Goal: Task Accomplishment & Management: Manage account settings

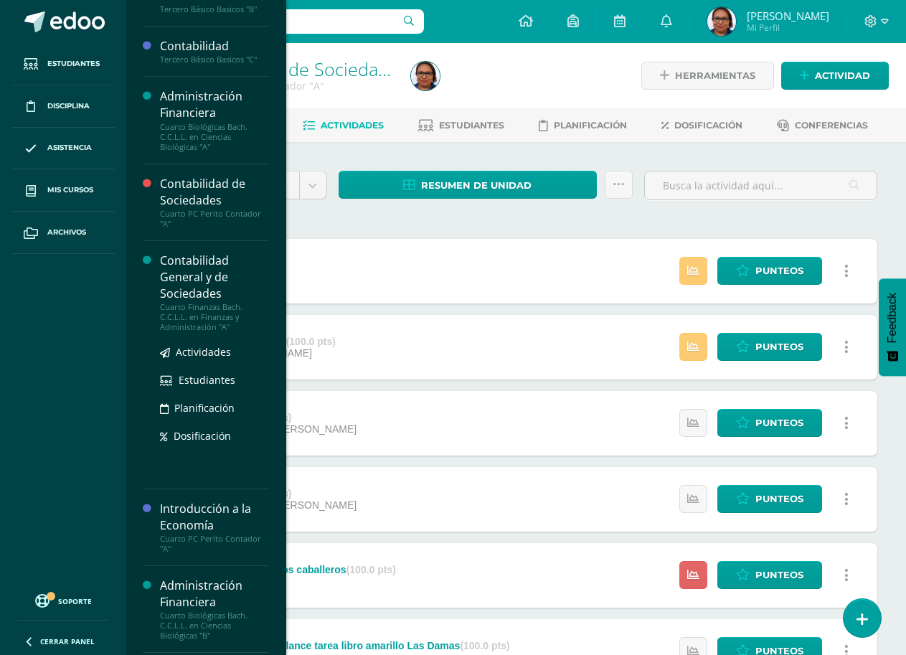
scroll to position [215, 0]
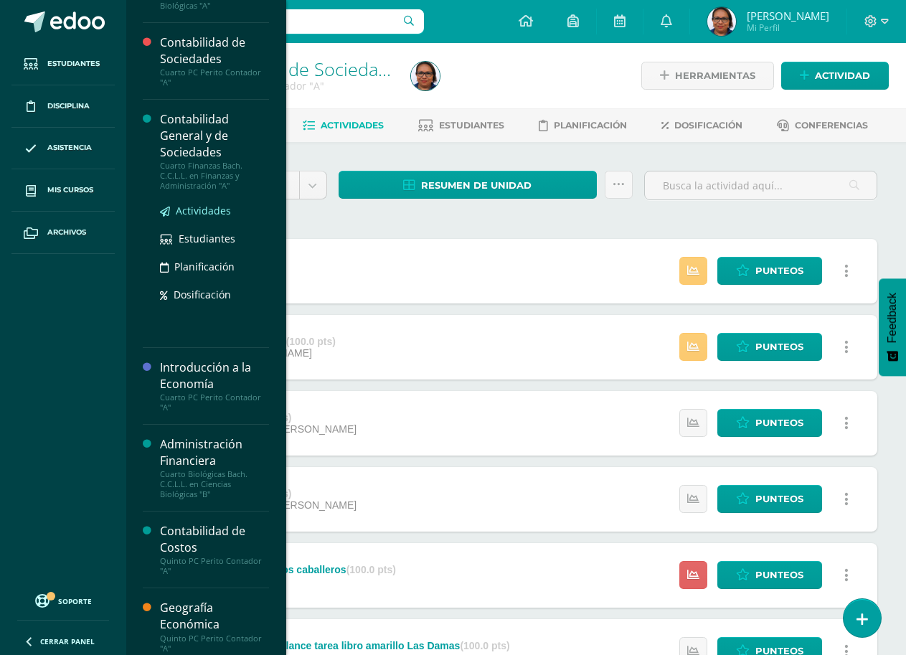
click at [207, 211] on span "Actividades" at bounding box center [203, 211] width 55 height 14
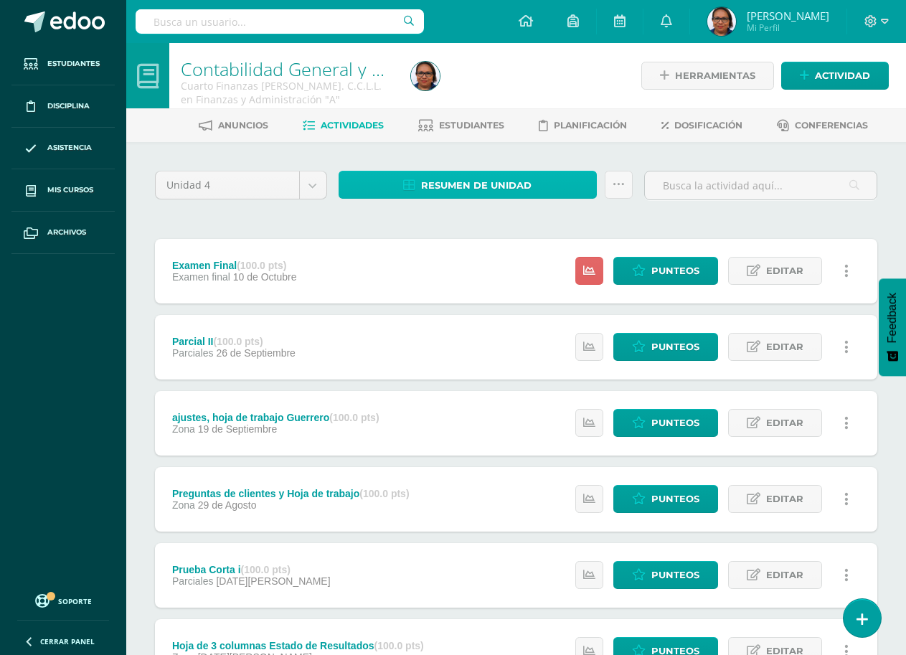
click at [507, 192] on span "Resumen de unidad" at bounding box center [476, 185] width 110 height 27
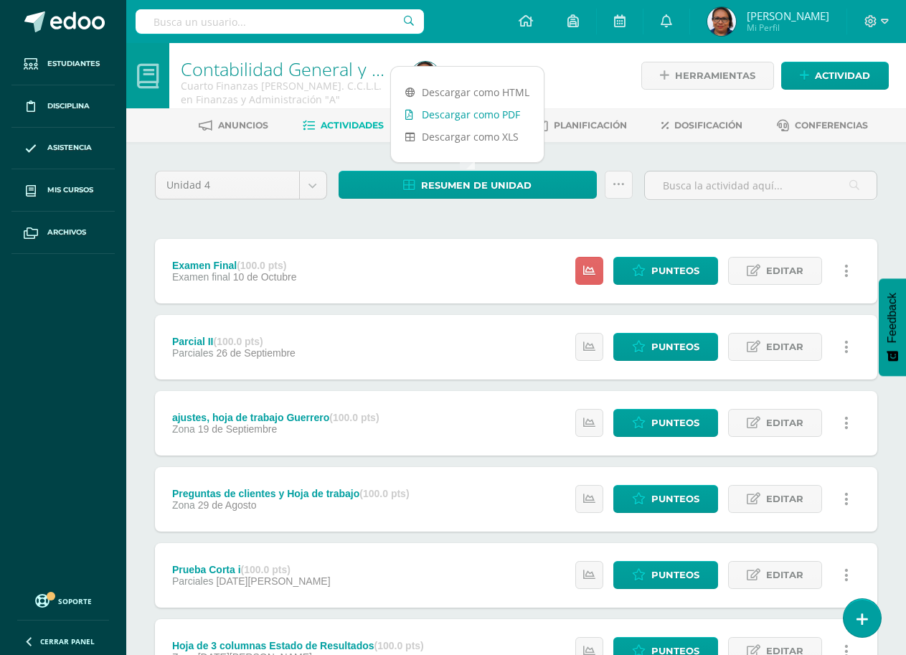
click at [502, 116] on link "Descargar como PDF" at bounding box center [467, 114] width 153 height 22
click at [315, 153] on div "Unidad 4 Unidad 1 Unidad 2 Unidad 3 Unidad 4 Resumen de unidad Subir actividade…" at bounding box center [516, 610] width 780 height 936
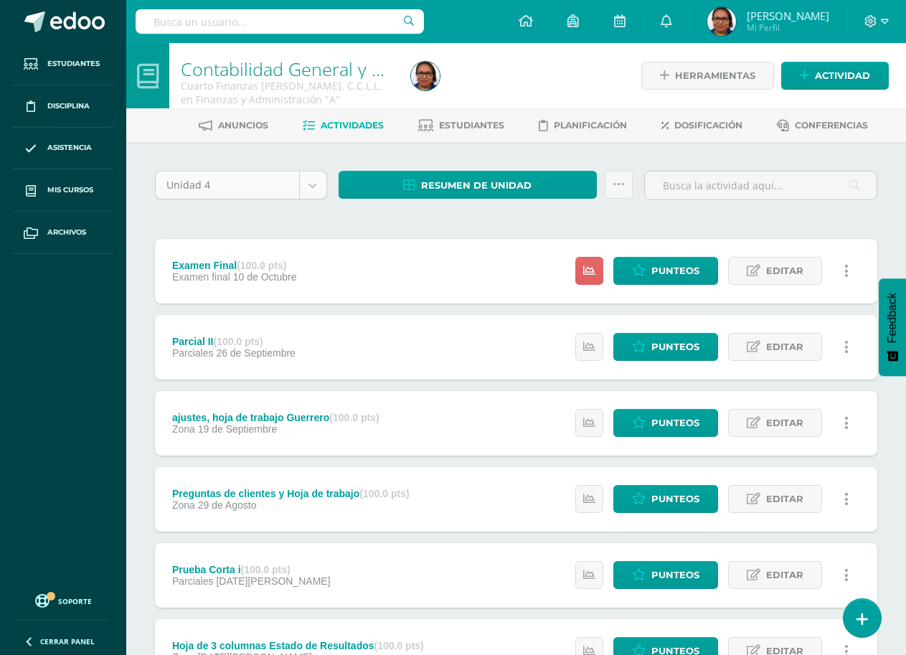
click at [316, 185] on body "Estudiantes Disciplina Asistencia Mis cursos Archivos Soporte Ayuda Reportar un…" at bounding box center [453, 539] width 906 height 1078
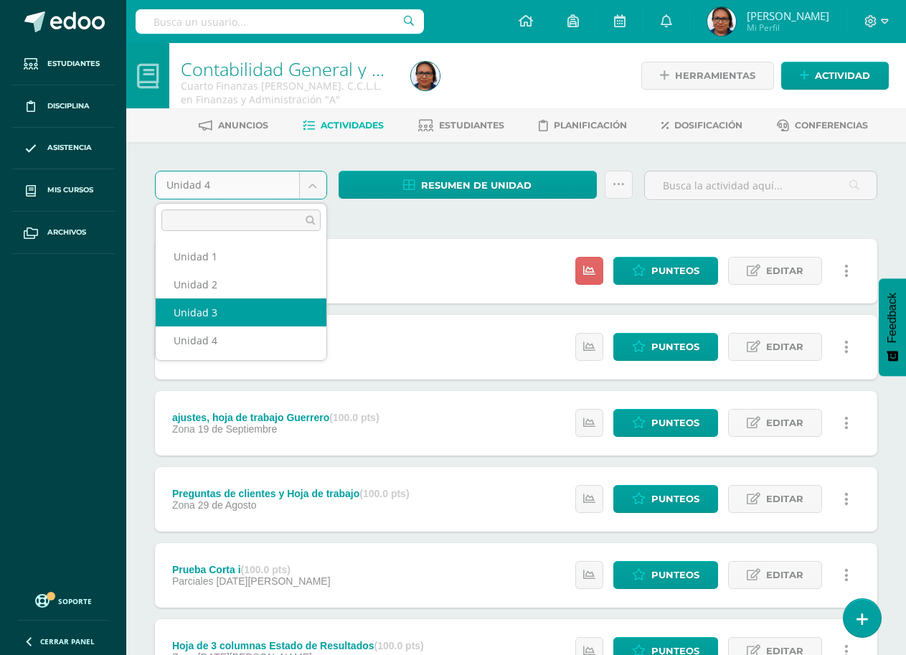
click at [270, 305] on div "Examen Final (100.0 pts) Examen final 10 de Octubre Estatus de Actividad: 0 Est…" at bounding box center [516, 613] width 722 height 749
select select "Unidad 3"
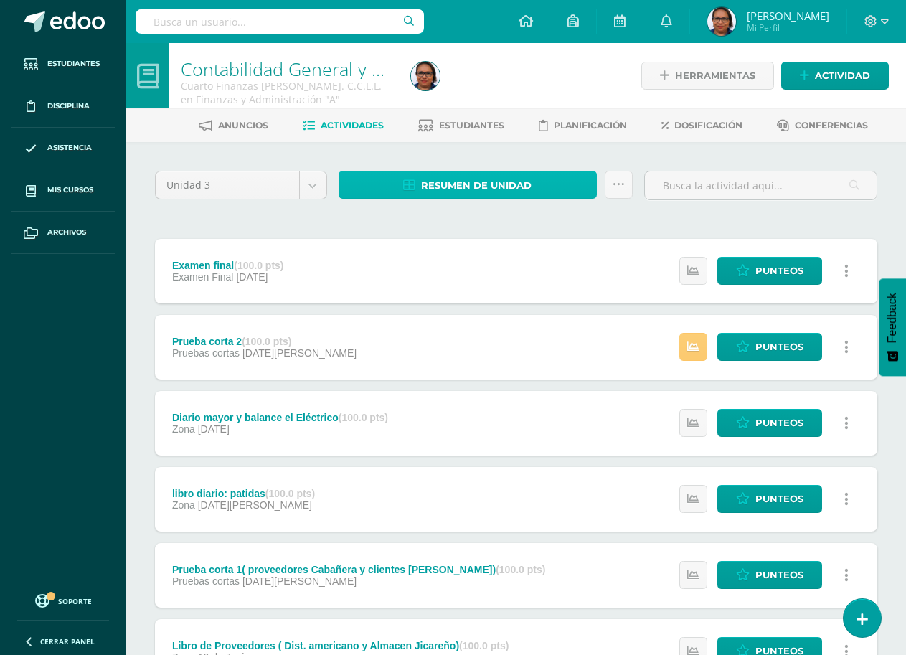
click at [501, 188] on span "Resumen de unidad" at bounding box center [476, 185] width 110 height 27
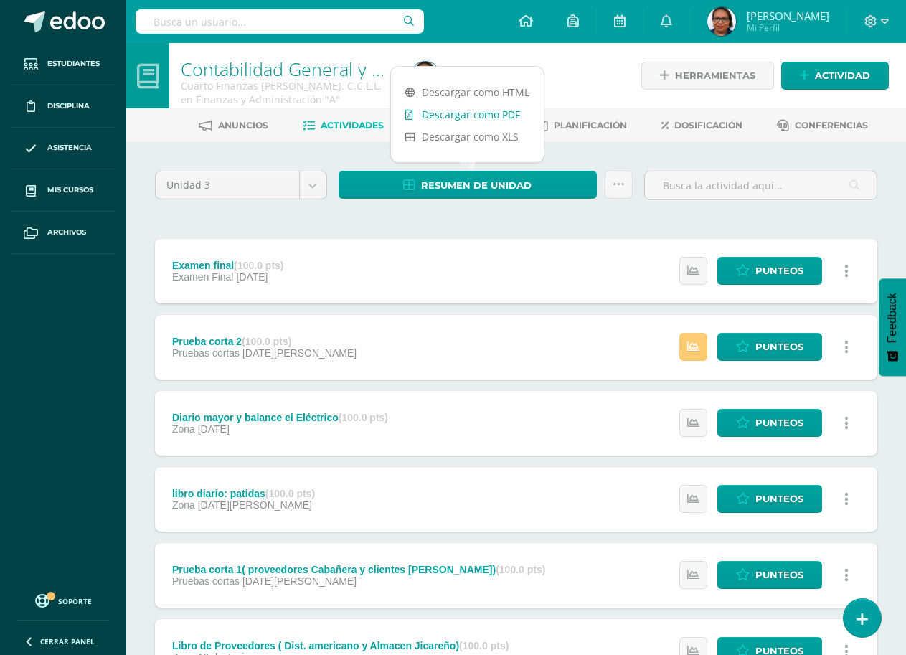
click at [505, 110] on link "Descargar como PDF" at bounding box center [467, 114] width 153 height 22
click at [311, 183] on body "Estudiantes Disciplina Asistencia Mis cursos Archivos Soporte Ayuda Reportar un…" at bounding box center [453, 503] width 906 height 1007
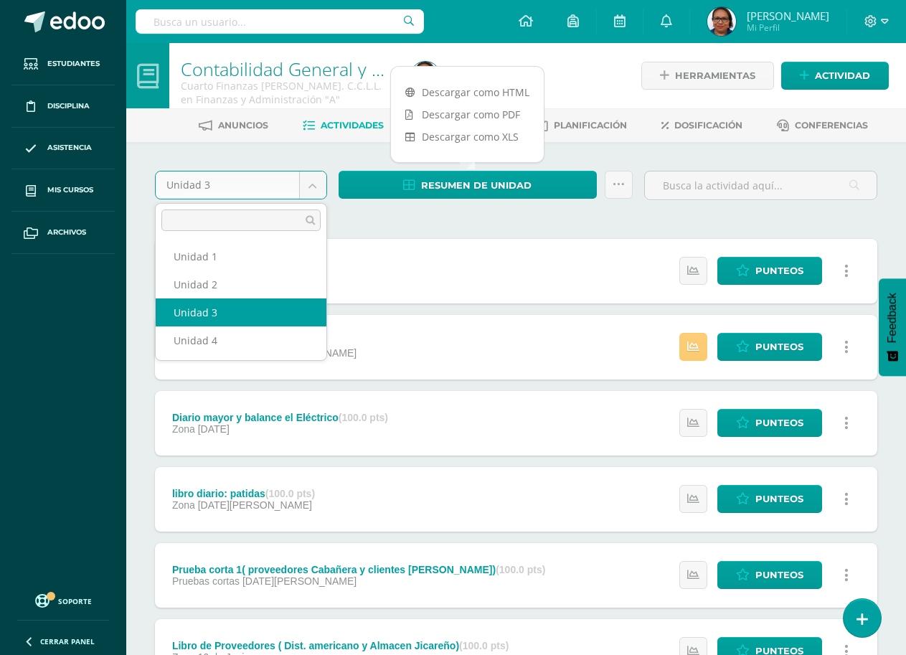
click at [311, 183] on body "Estudiantes Disciplina Asistencia Mis cursos Archivos Soporte Ayuda Reportar un…" at bounding box center [453, 503] width 906 height 1007
click at [313, 183] on body "Estudiantes Disciplina Asistencia Mis cursos Archivos Soporte Ayuda Reportar un…" at bounding box center [453, 503] width 906 height 1007
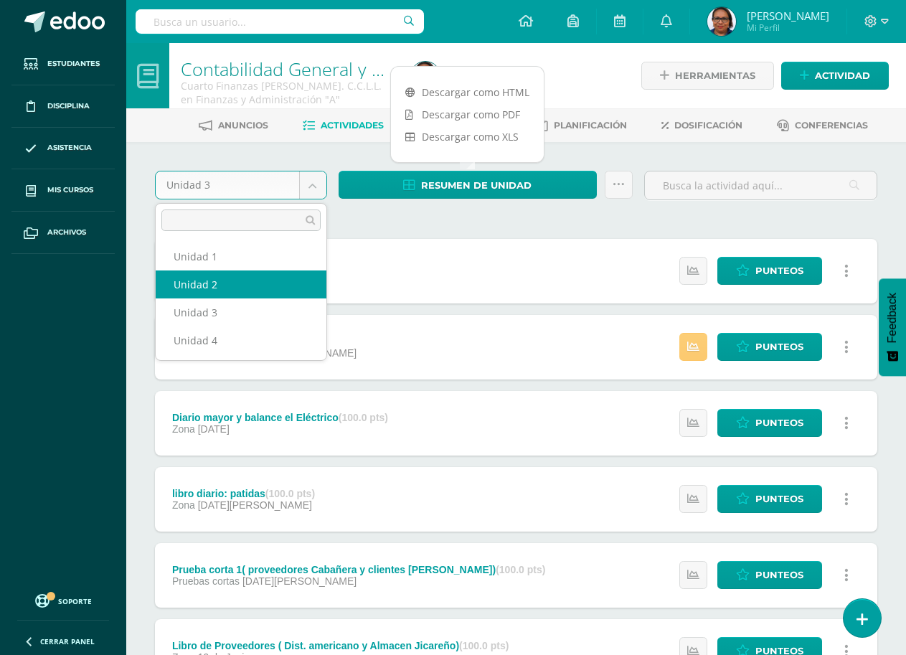
select select "Unidad 2"
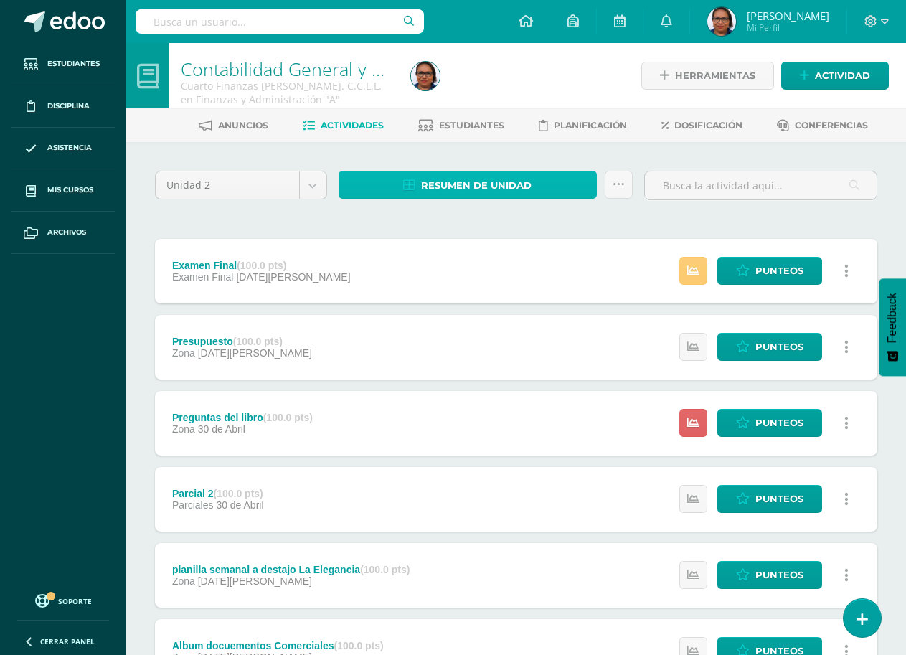
click at [440, 189] on span "Resumen de unidad" at bounding box center [476, 185] width 110 height 27
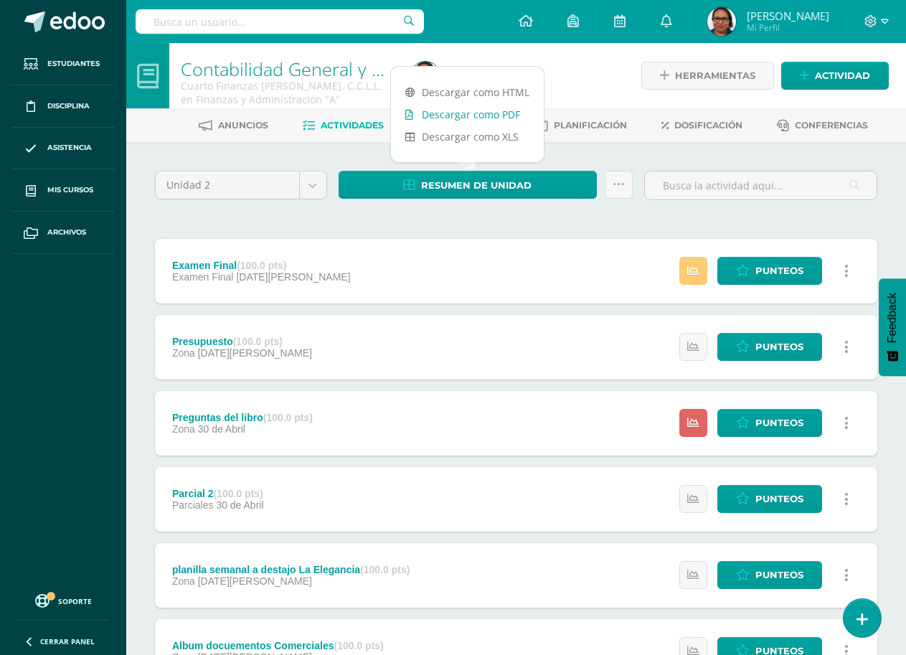
click at [499, 111] on link "Descargar como PDF" at bounding box center [467, 114] width 153 height 22
click at [313, 189] on body "Estudiantes Disciplina Asistencia Mis cursos Archivos Soporte Ayuda Reportar un…" at bounding box center [453, 539] width 906 height 1078
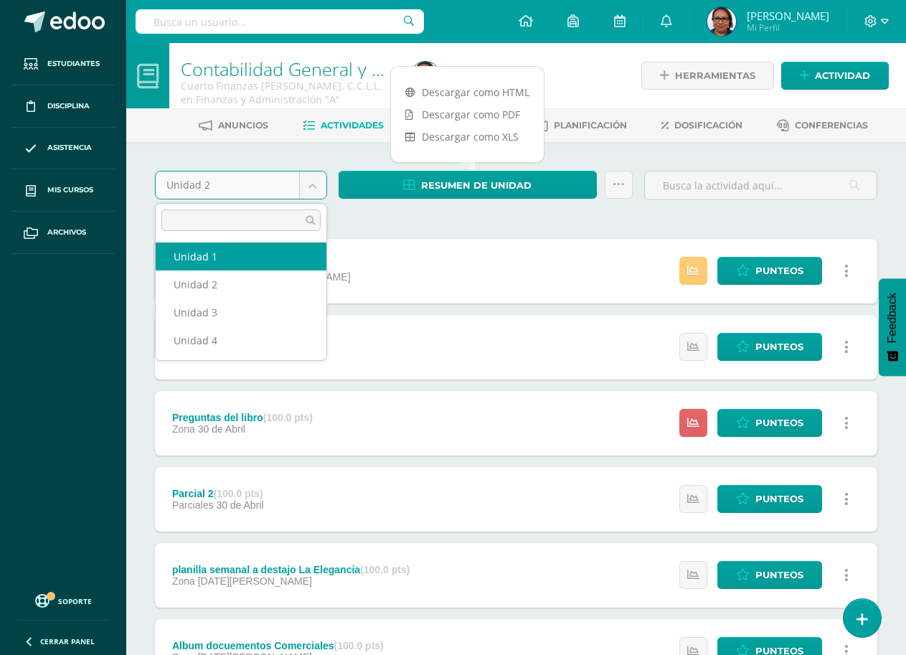
select select "Unidad 1"
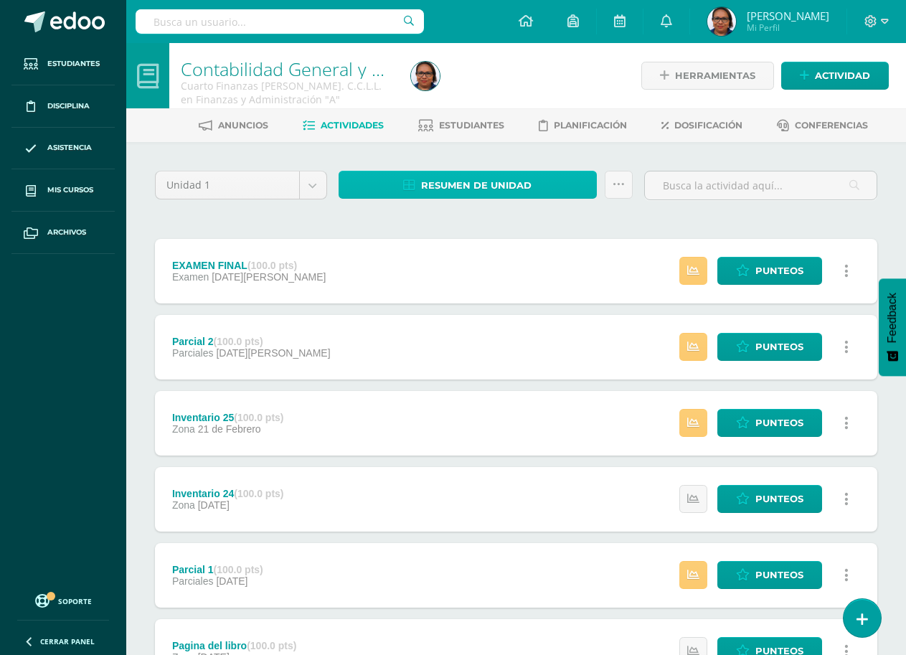
click at [506, 186] on span "Resumen de unidad" at bounding box center [476, 185] width 110 height 27
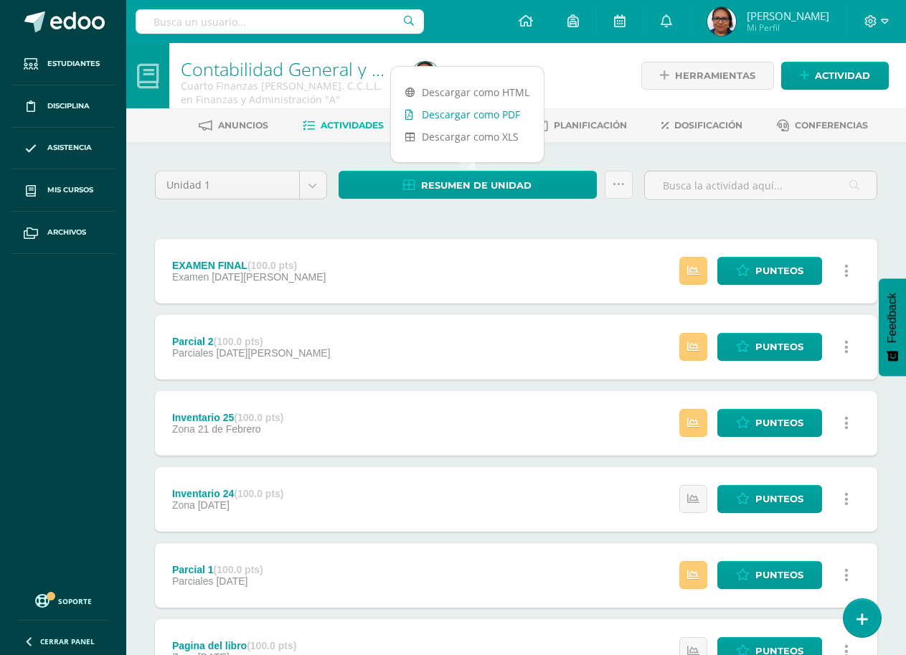
click at [482, 118] on link "Descargar como PDF" at bounding box center [467, 114] width 153 height 22
click at [313, 191] on body "Estudiantes Disciplina Asistencia Mis cursos Archivos Soporte Ayuda Reportar un…" at bounding box center [453, 465] width 906 height 931
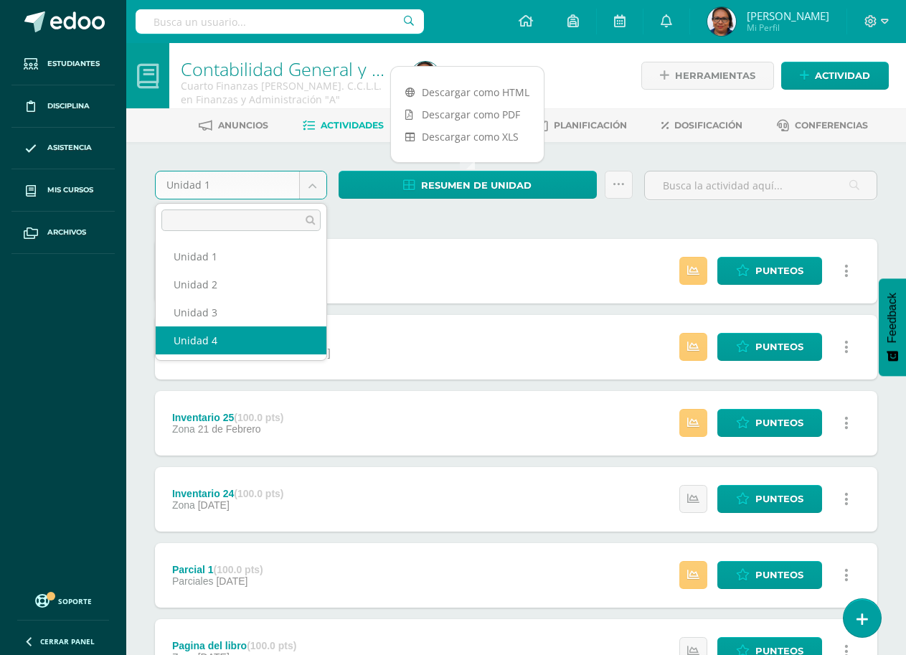
click at [257, 334] on div "Parcial 2 (100.0 pts) Parciales 07 de Marzo" at bounding box center [251, 347] width 192 height 65
select select "Unidad 4"
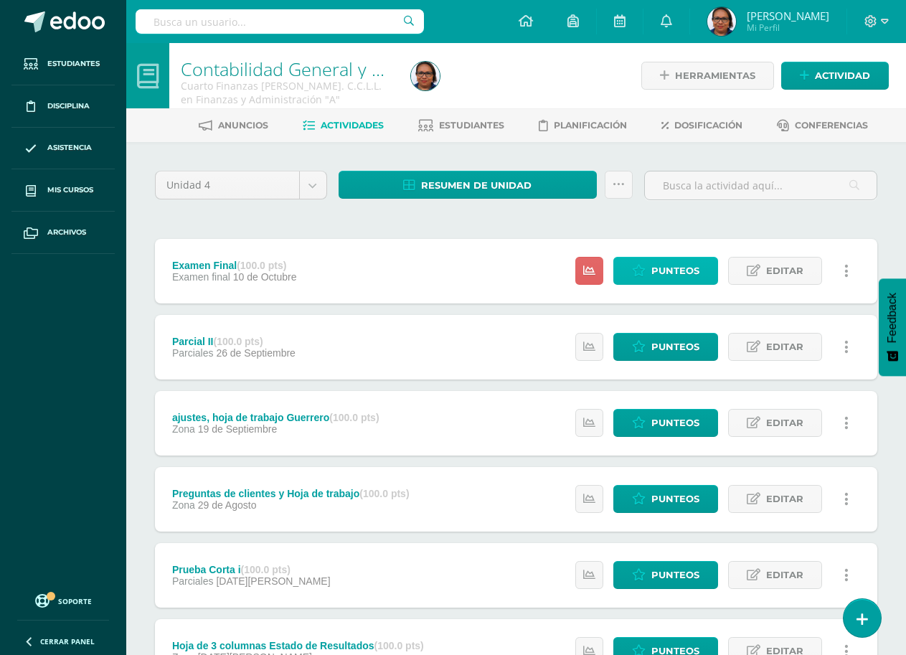
click at [662, 273] on span "Punteos" at bounding box center [675, 270] width 48 height 27
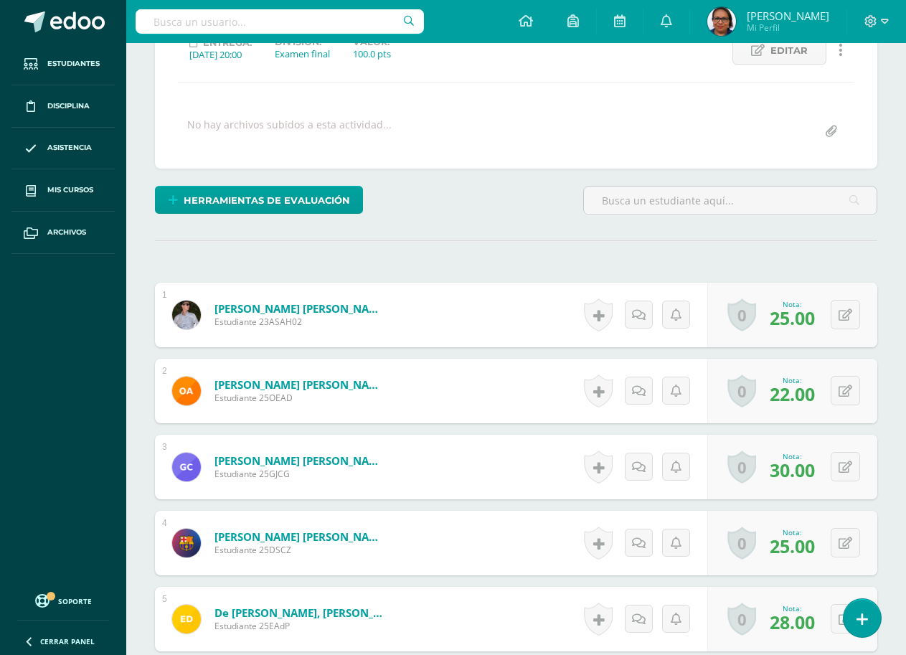
scroll to position [217, 0]
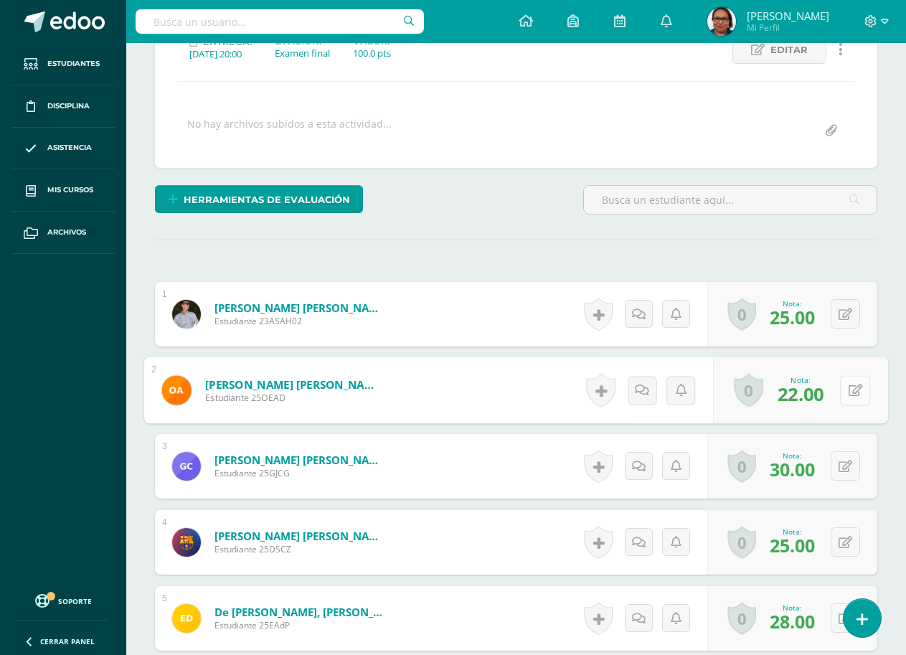
click at [849, 393] on icon at bounding box center [856, 390] width 14 height 12
type input "32"
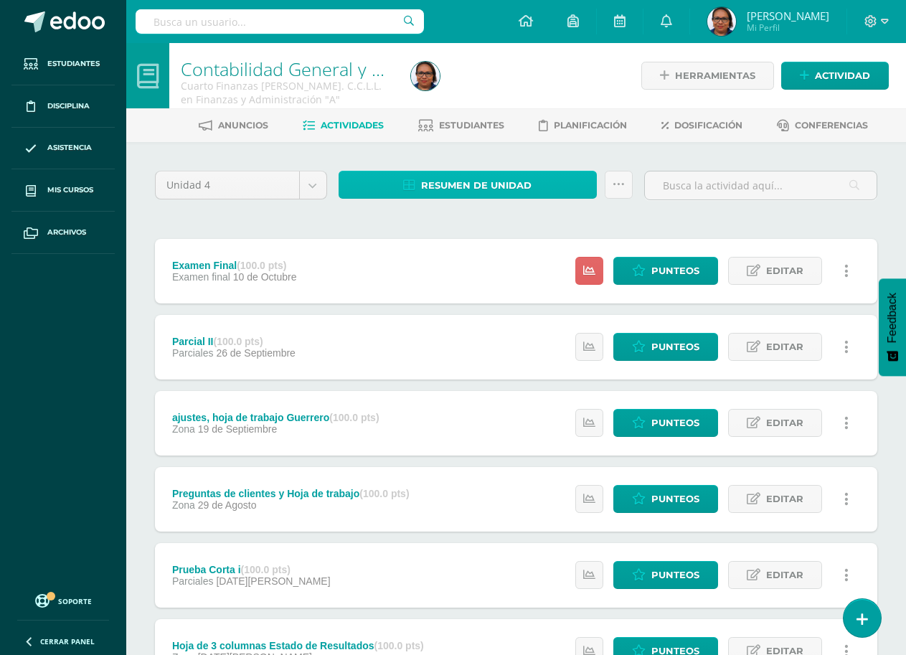
click at [467, 188] on span "Resumen de unidad" at bounding box center [476, 185] width 110 height 27
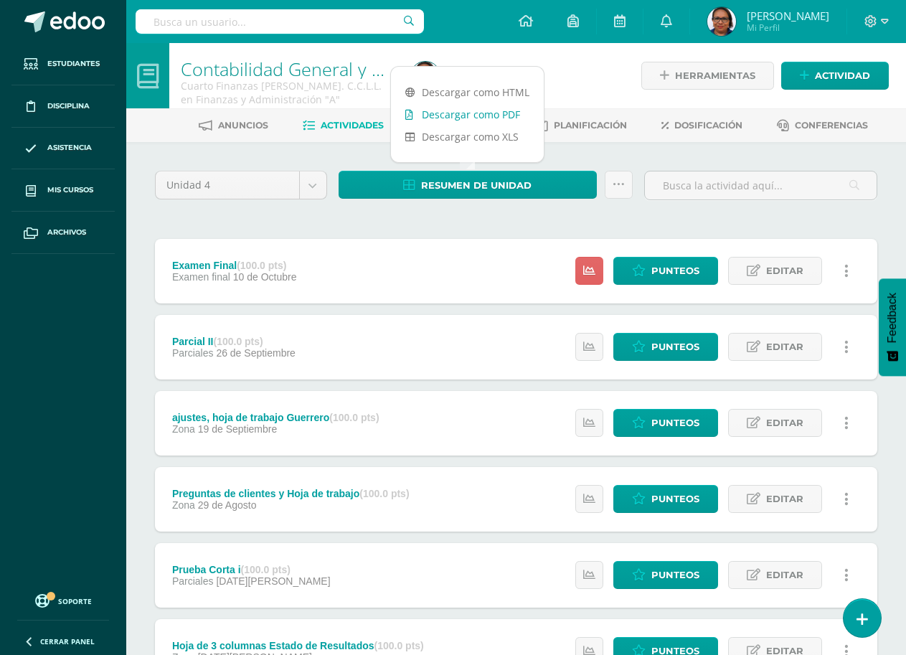
click at [486, 107] on link "Descargar como PDF" at bounding box center [467, 114] width 153 height 22
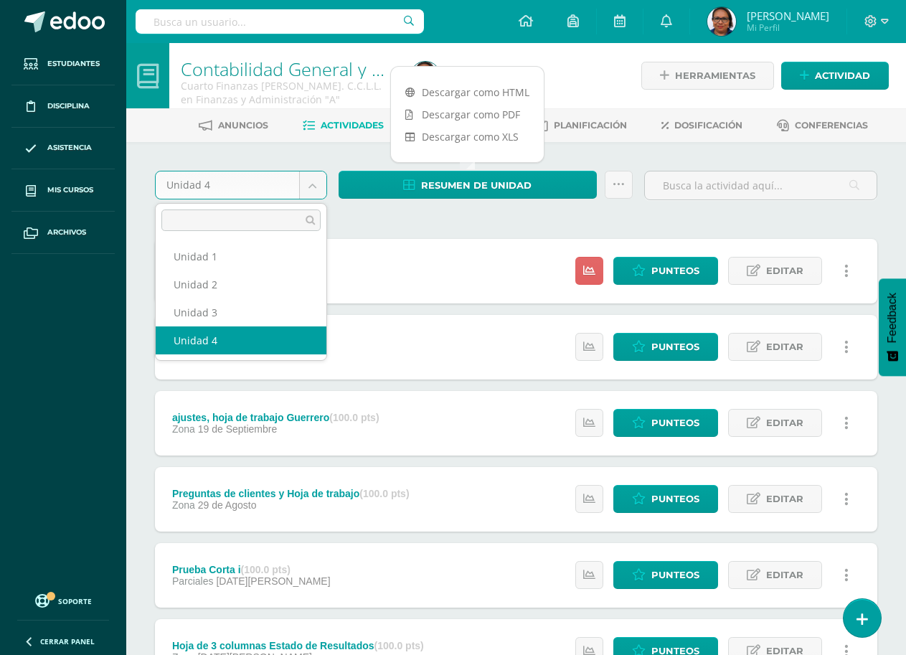
click at [318, 184] on body "Estudiantes Disciplina Asistencia Mis cursos Archivos Soporte Ayuda Reportar un…" at bounding box center [453, 539] width 906 height 1078
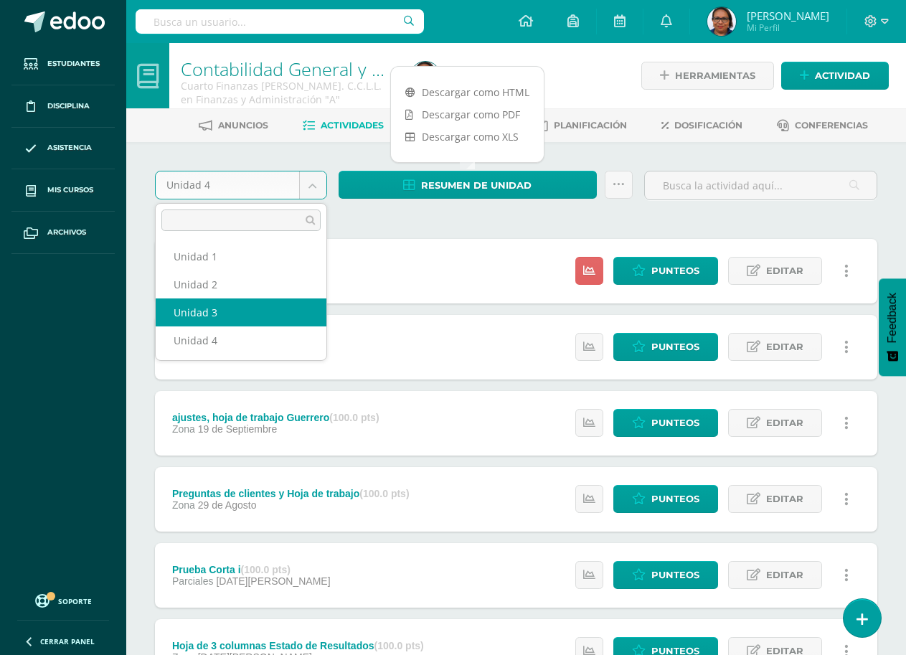
select select "Unidad 3"
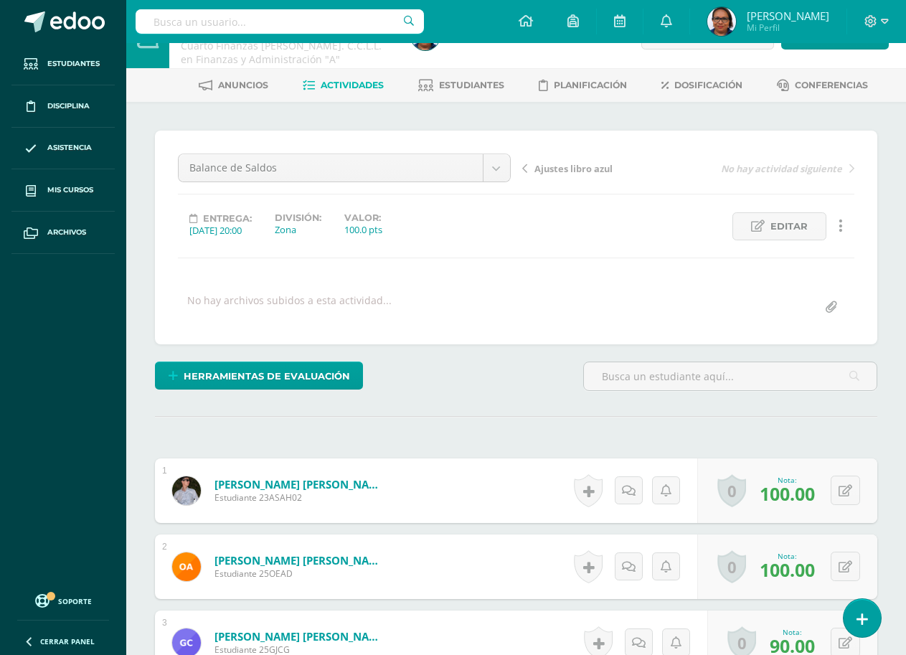
scroll to position [41, 0]
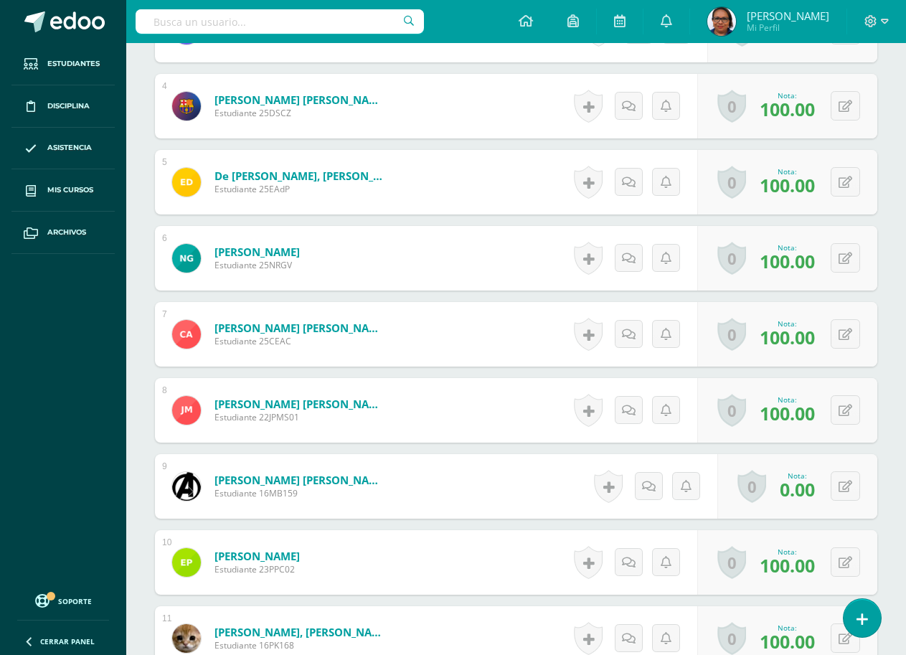
scroll to position [717, 0]
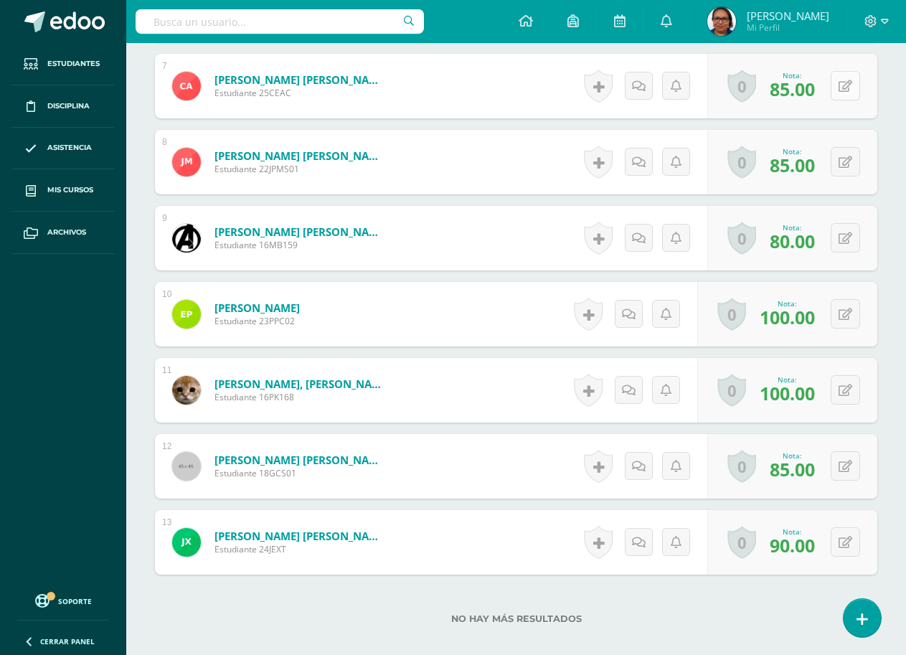
scroll to position [934, 0]
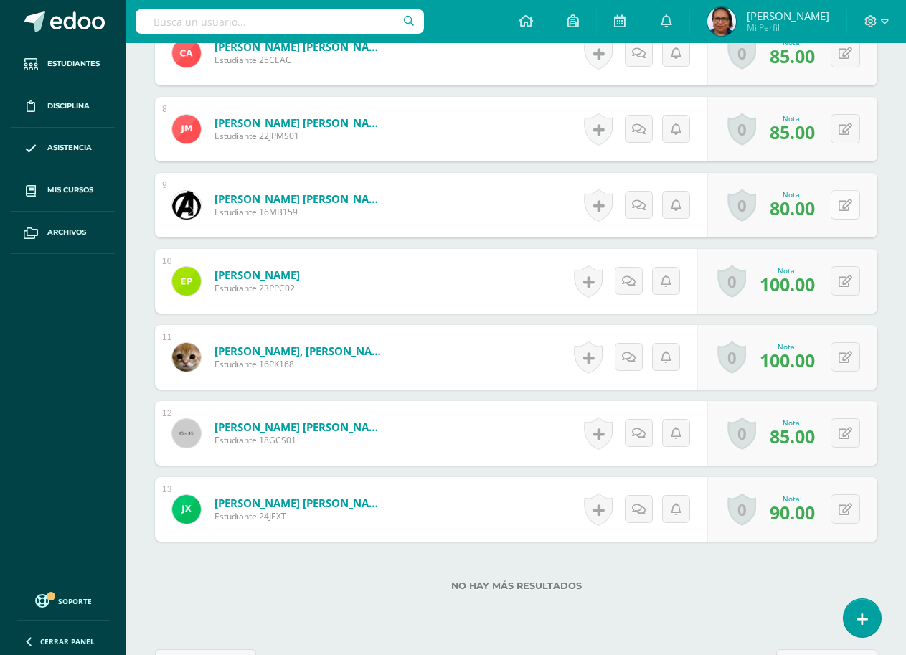
click at [842, 209] on button at bounding box center [845, 204] width 29 height 29
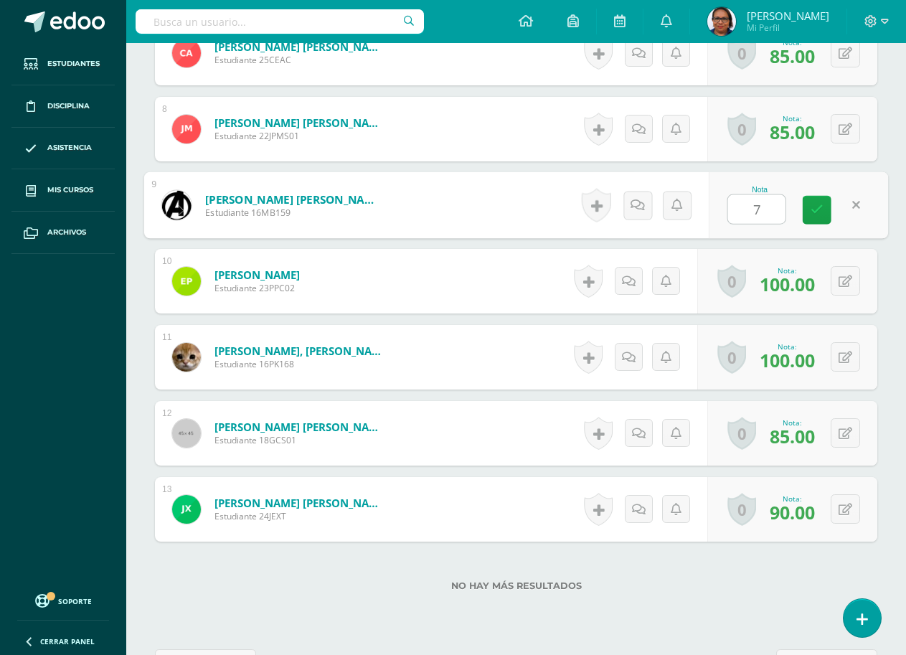
type input "70"
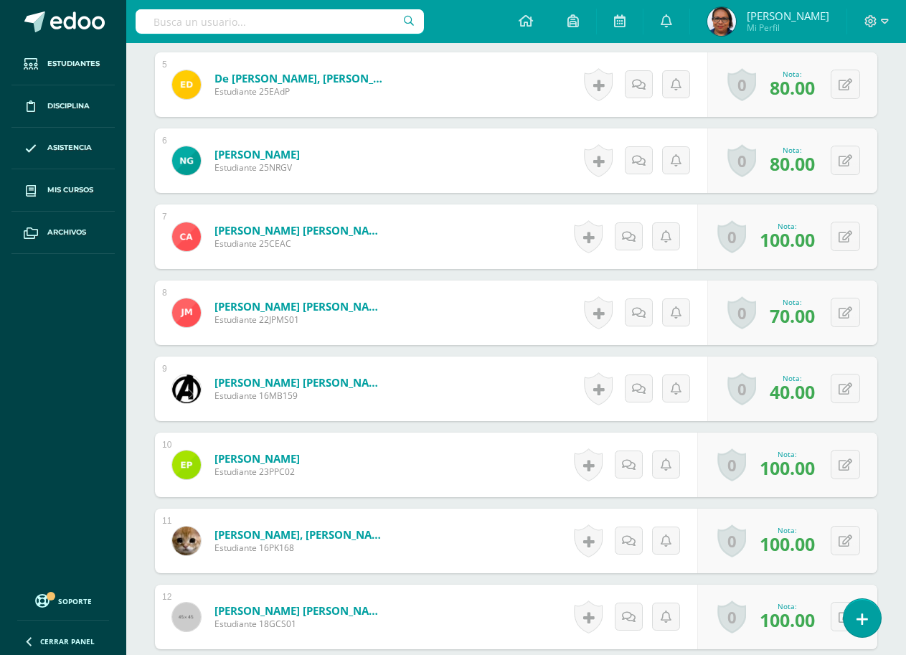
scroll to position [754, 0]
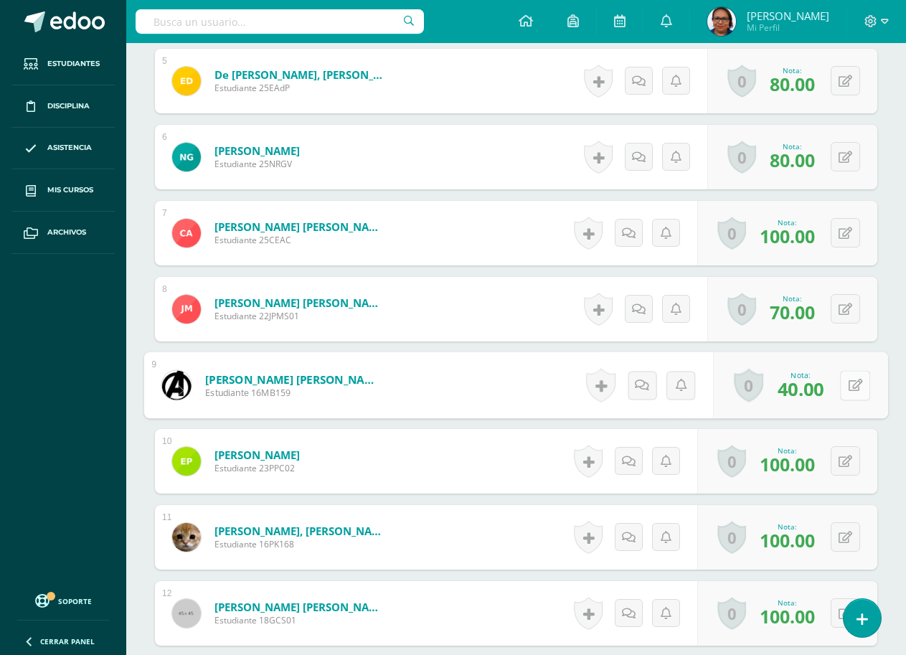
click at [841, 383] on button at bounding box center [855, 385] width 30 height 30
type input "20"
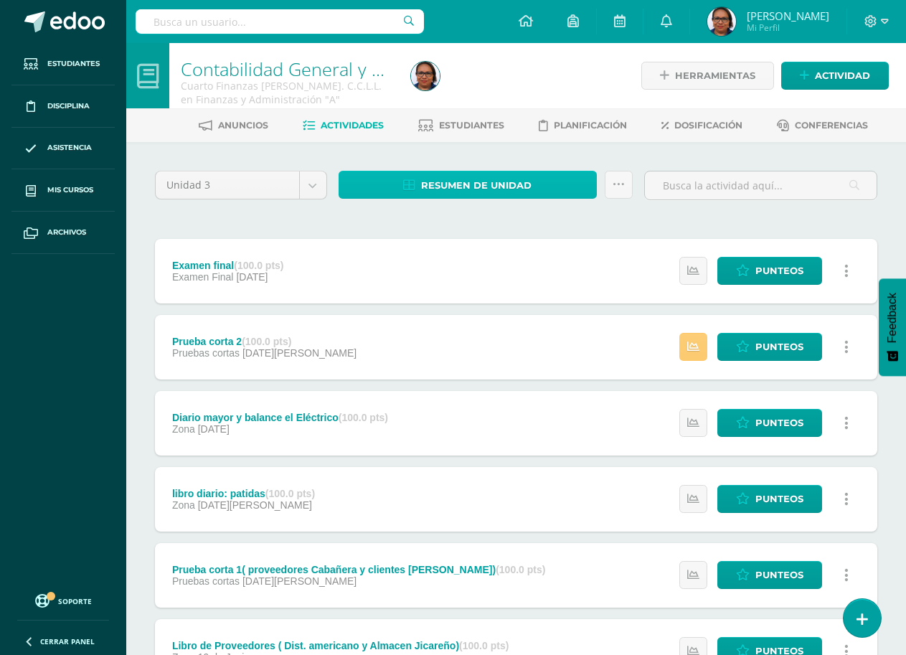
click at [509, 186] on span "Resumen de unidad" at bounding box center [476, 185] width 110 height 27
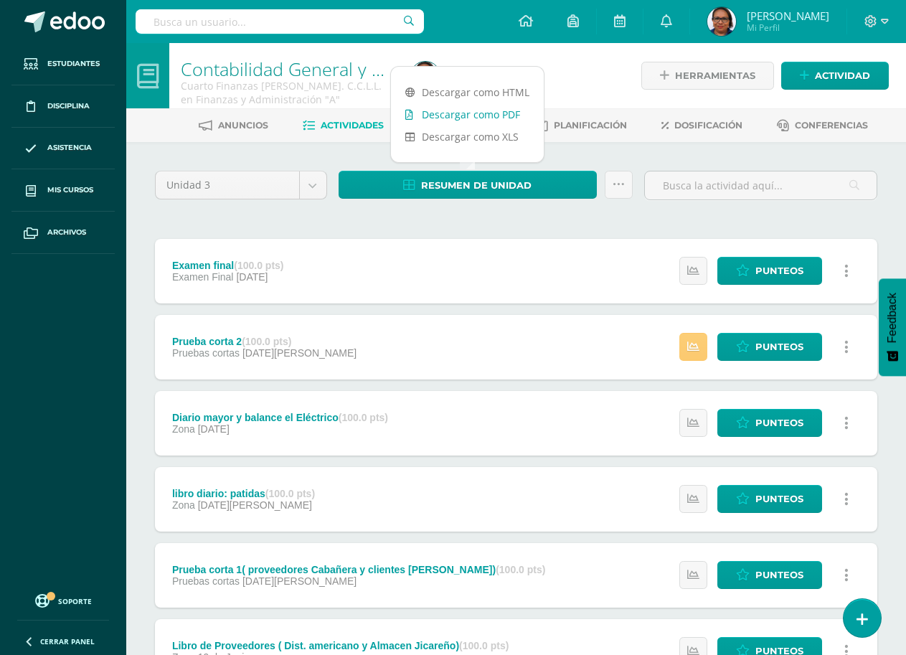
click at [486, 118] on link "Descargar como PDF" at bounding box center [467, 114] width 153 height 22
